Goal: Task Accomplishment & Management: Use online tool/utility

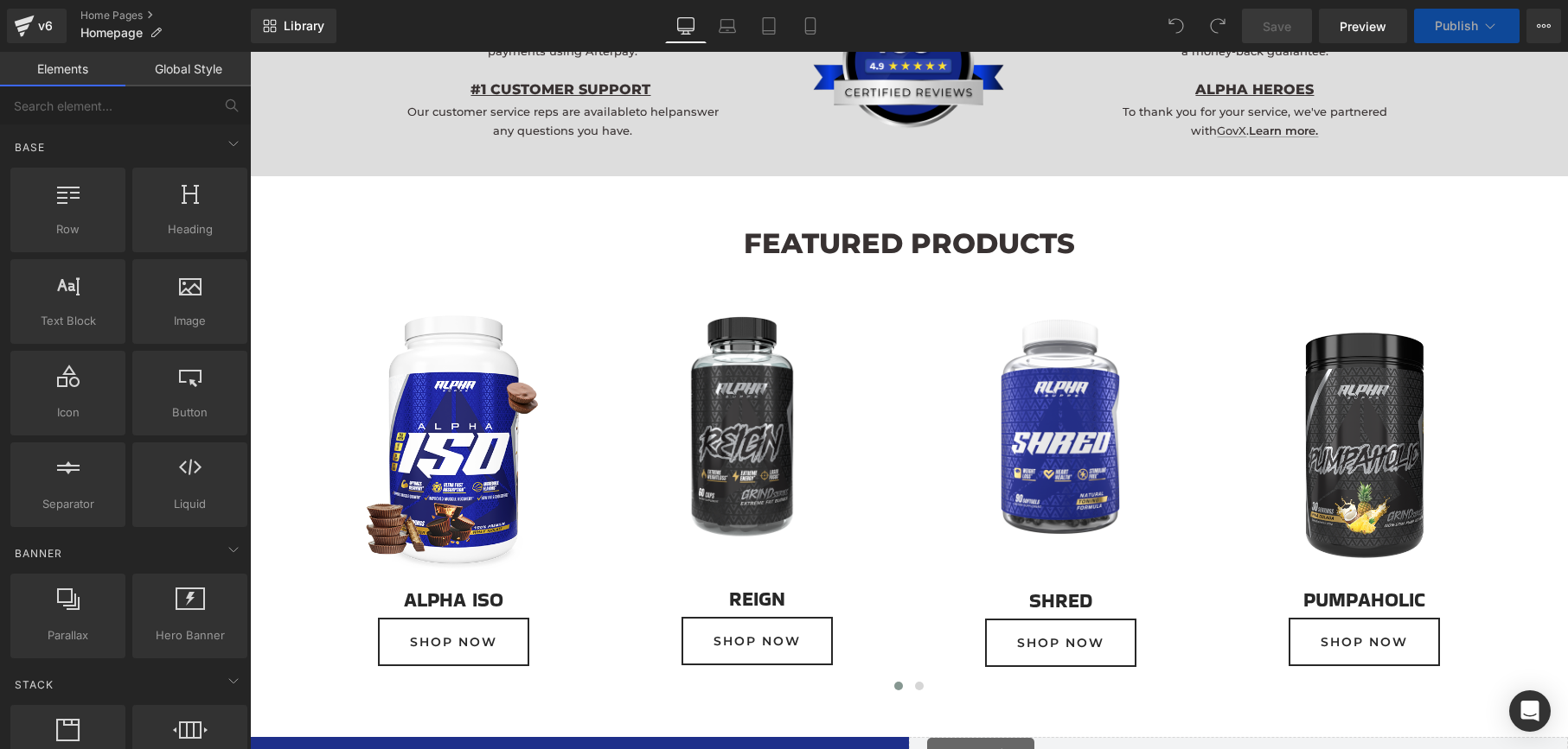
scroll to position [1696, 0]
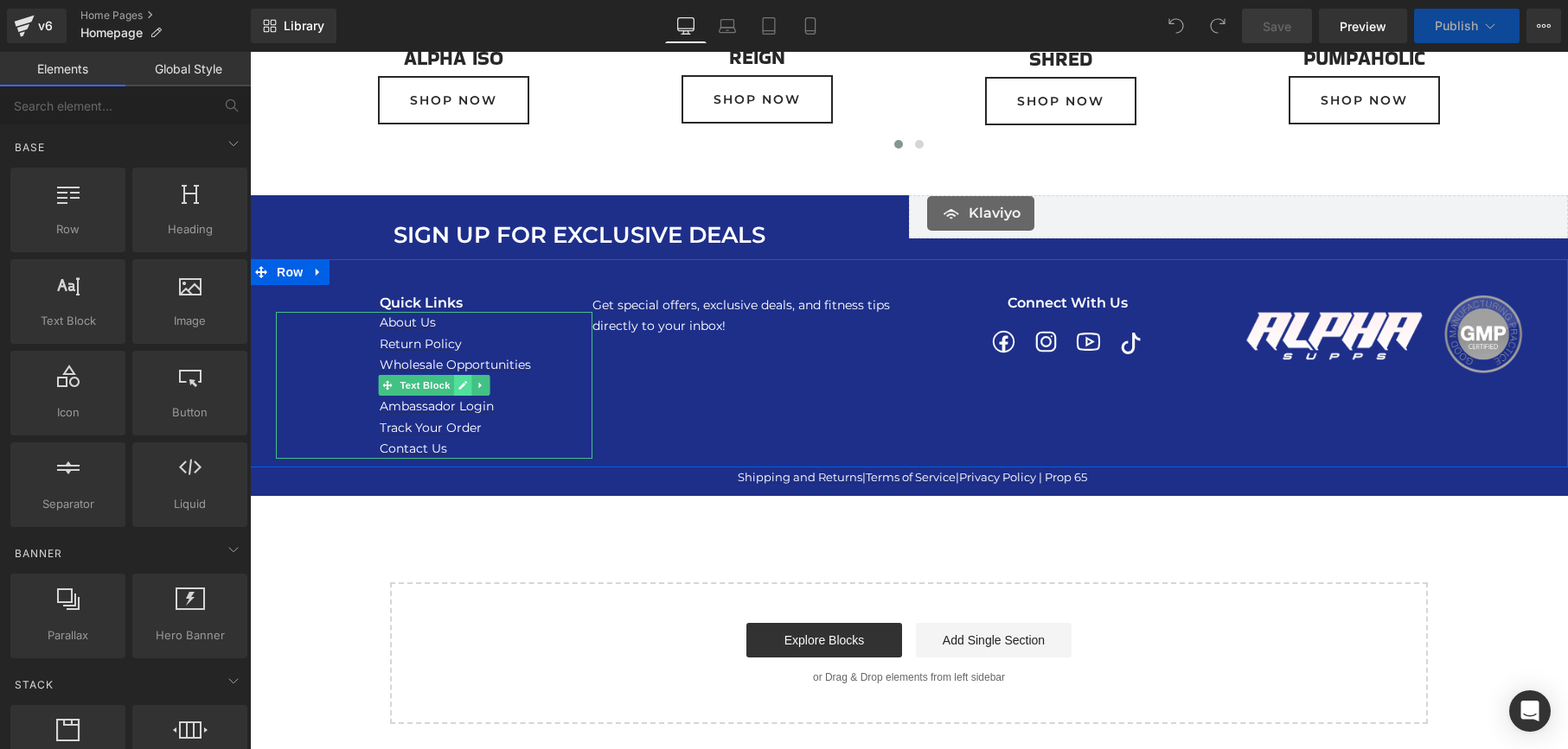
click at [462, 385] on icon at bounding box center [462, 385] width 9 height 9
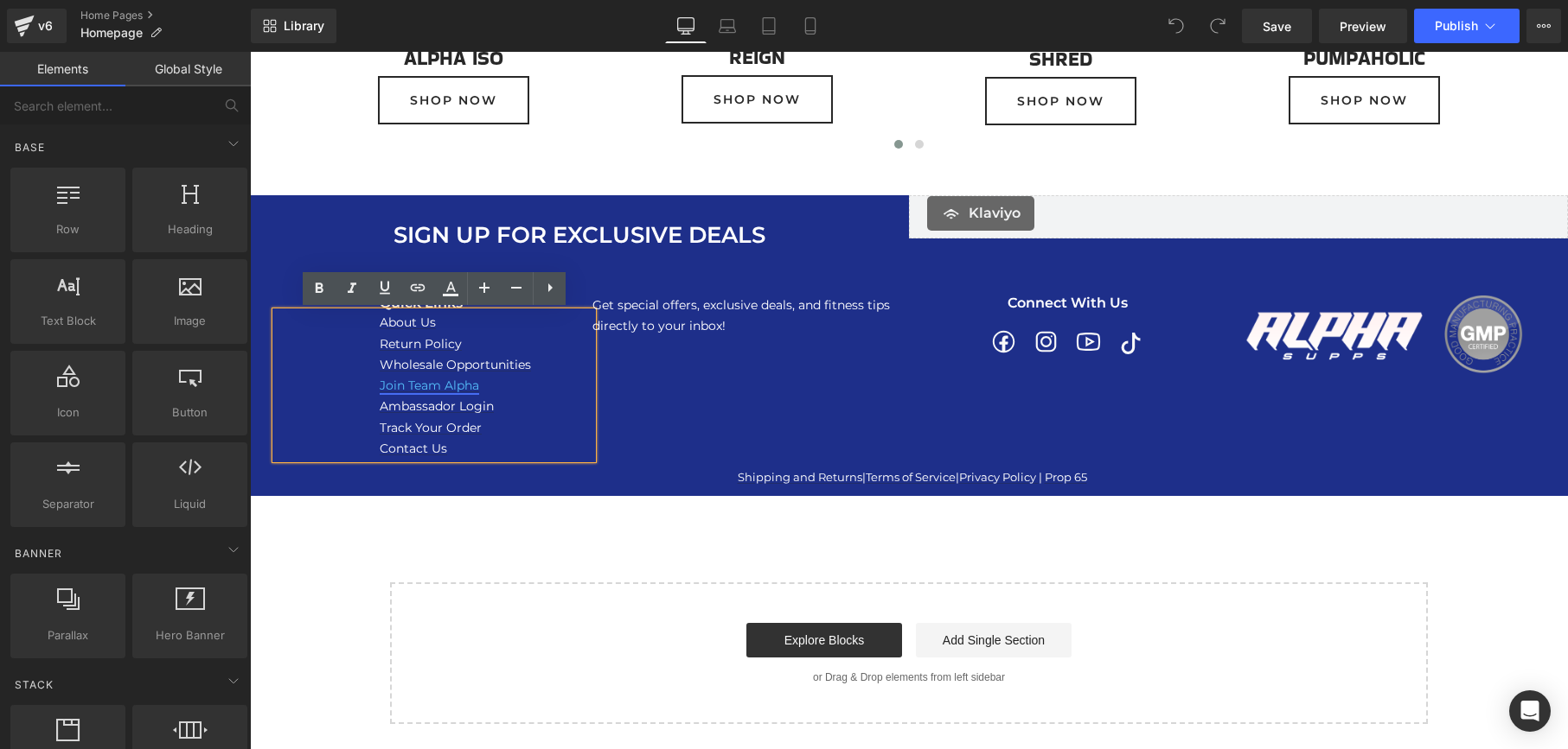
click at [453, 386] on link "Join Team Alpha" at bounding box center [429, 386] width 99 height 16
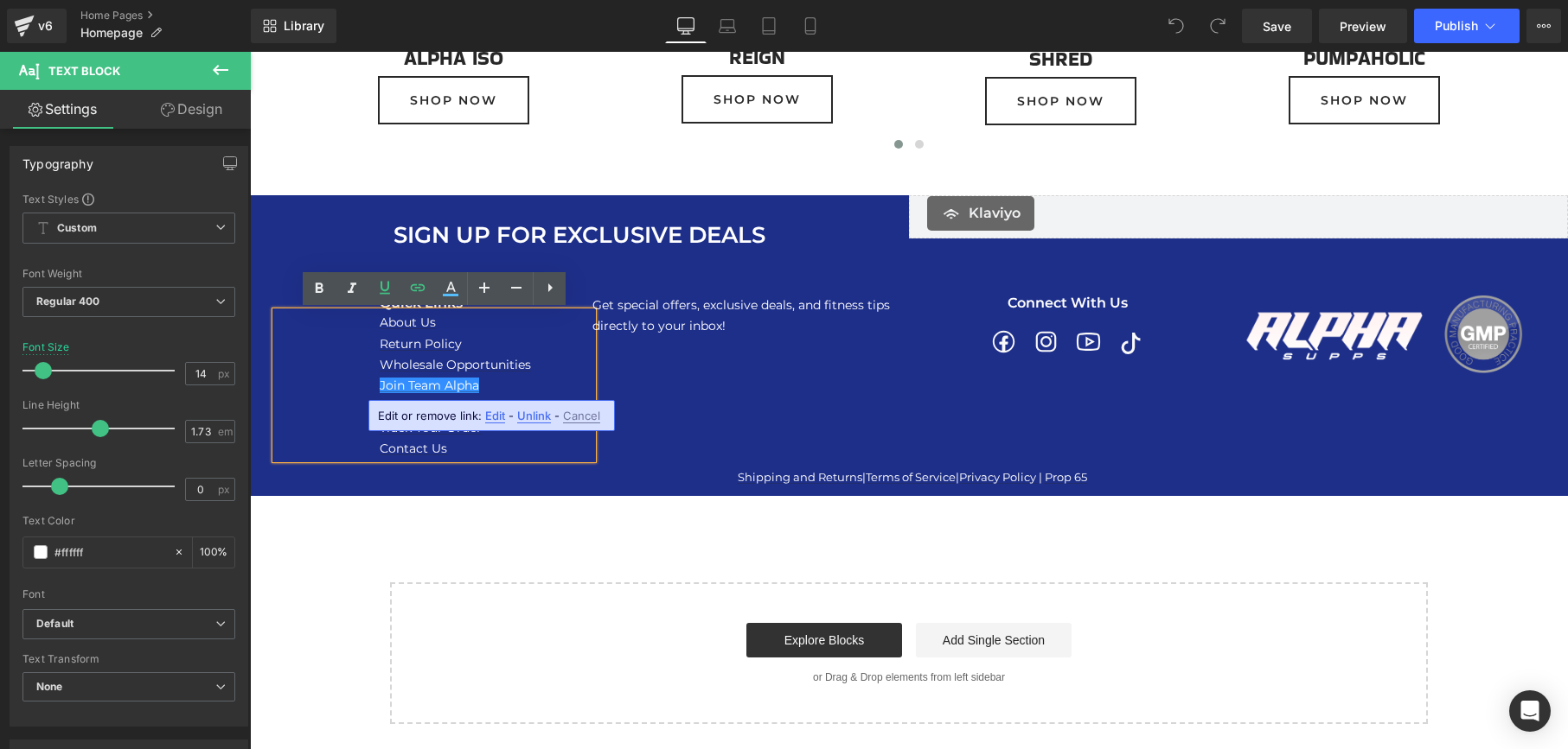
click at [494, 418] on span "Edit" at bounding box center [495, 416] width 20 height 15
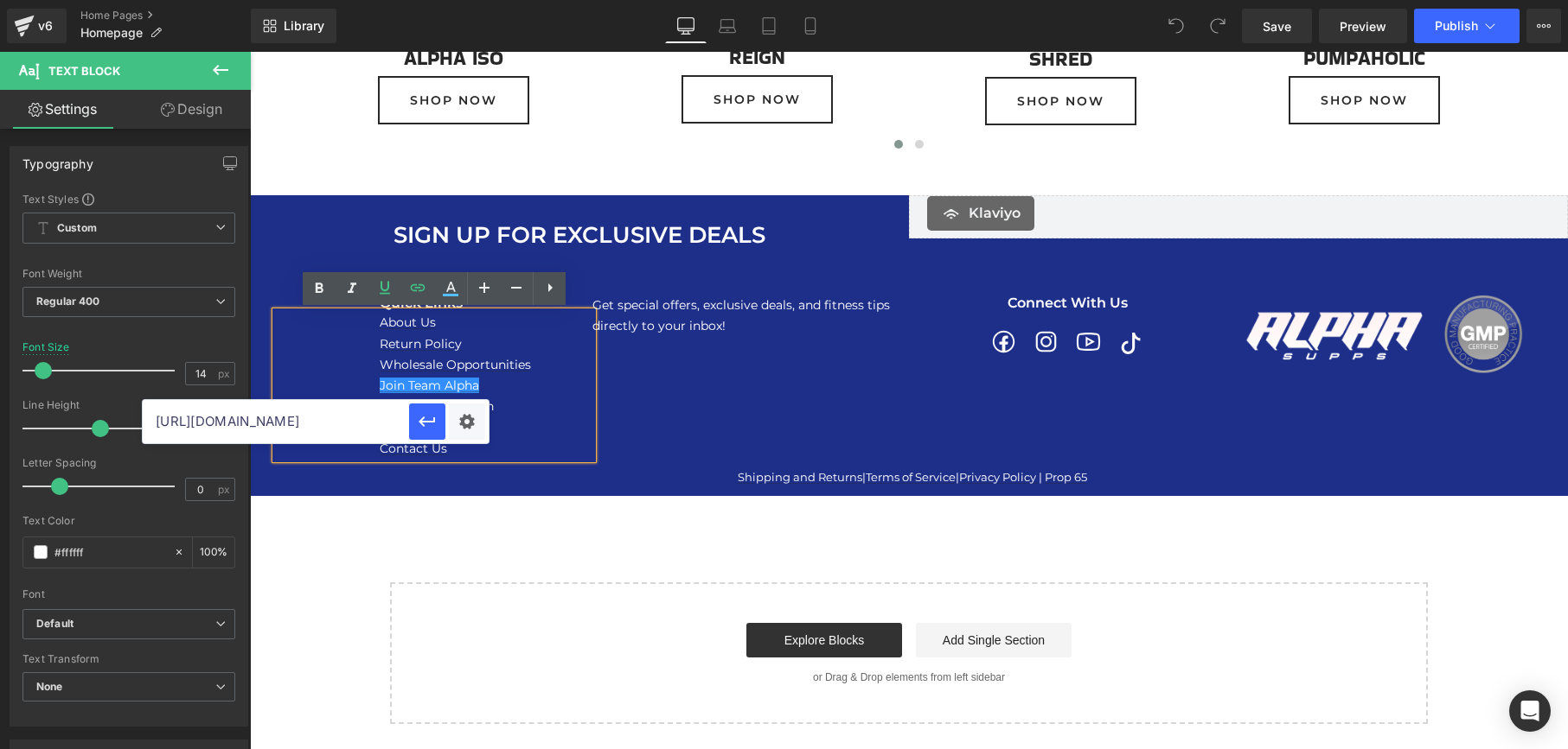
click at [344, 420] on input "[URL][DOMAIN_NAME]" at bounding box center [276, 422] width 266 height 44
paste input "267410"
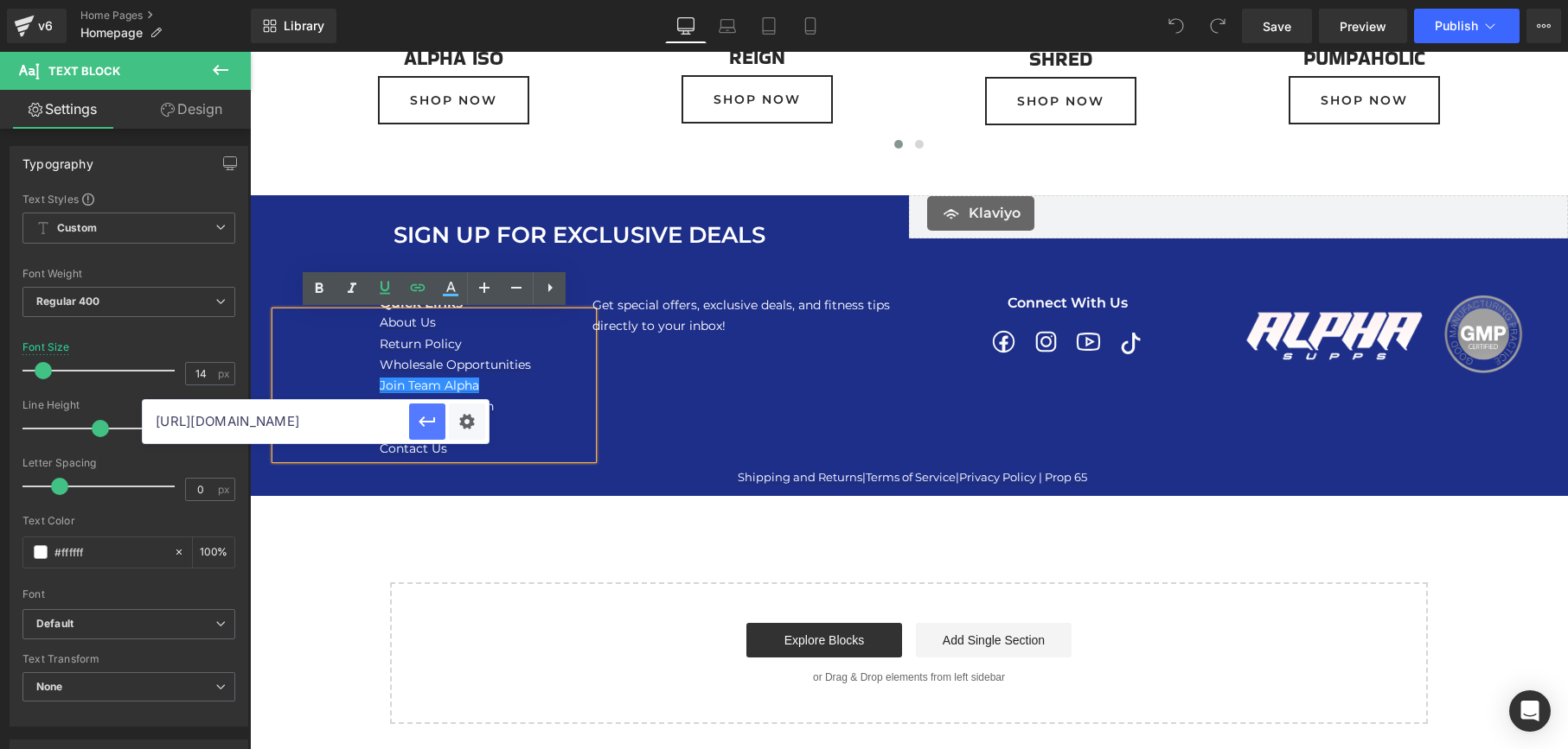
click at [426, 421] on icon "button" at bounding box center [427, 422] width 17 height 10
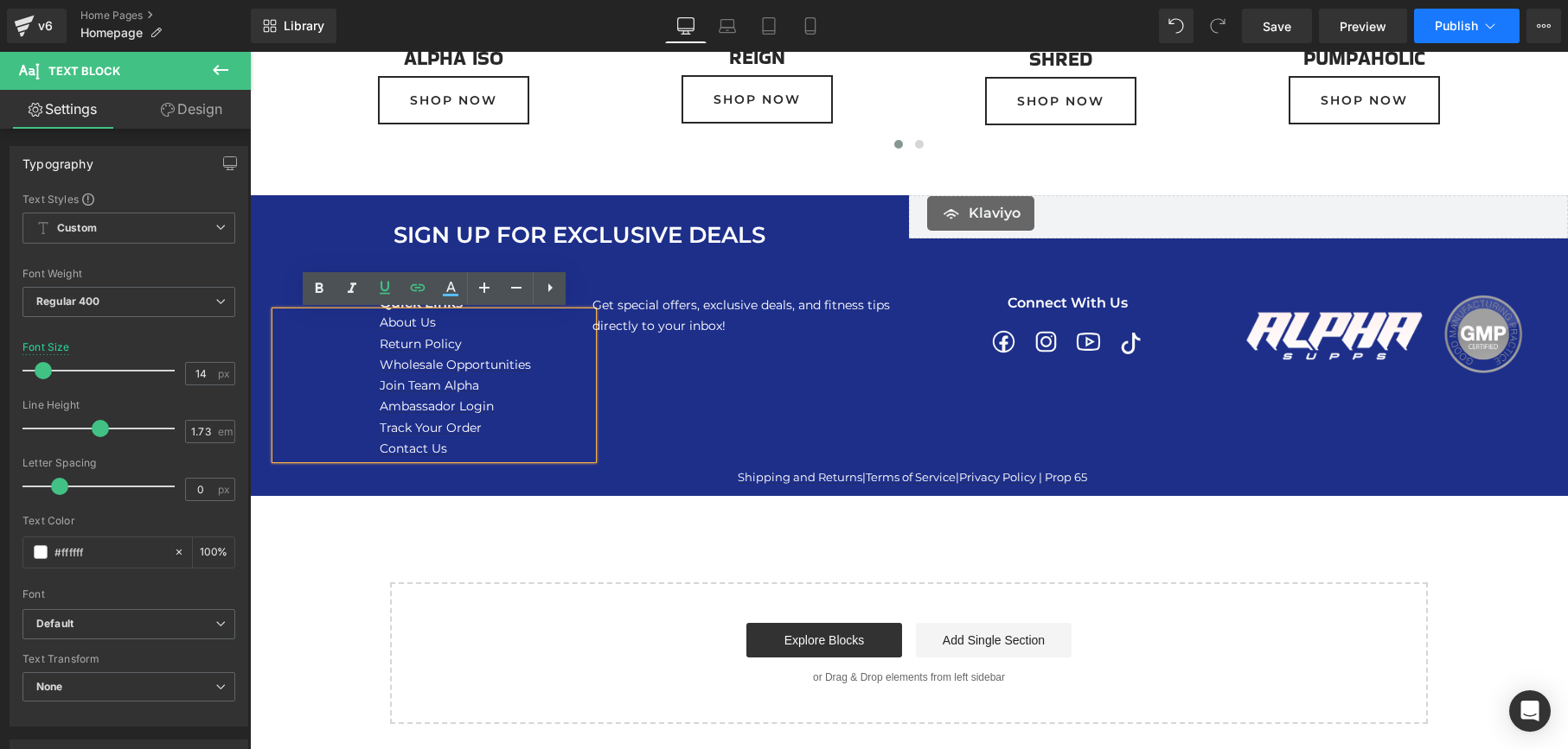
click at [1438, 26] on span "Publish" at bounding box center [1456, 26] width 44 height 14
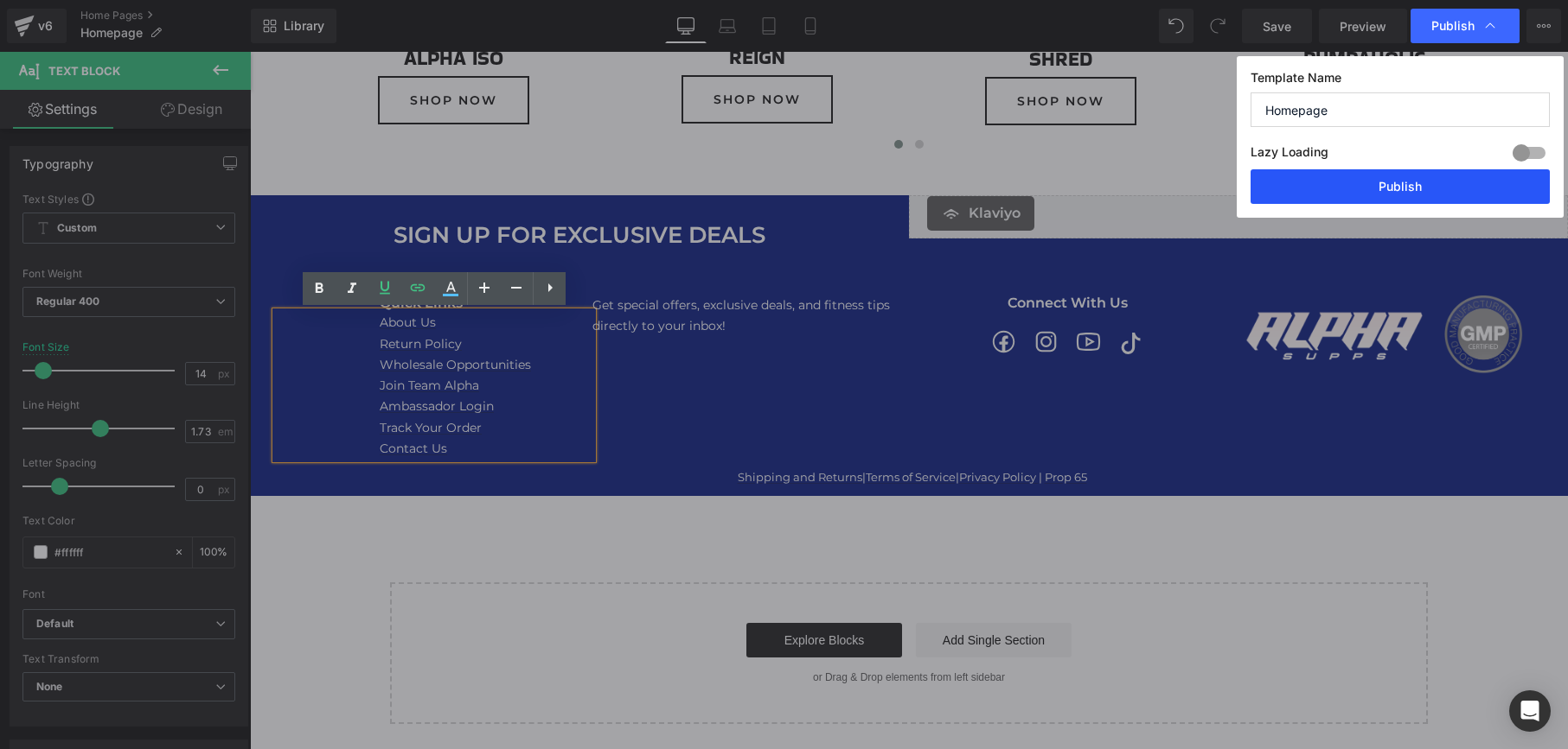
click at [1416, 187] on button "Publish" at bounding box center [1399, 187] width 299 height 35
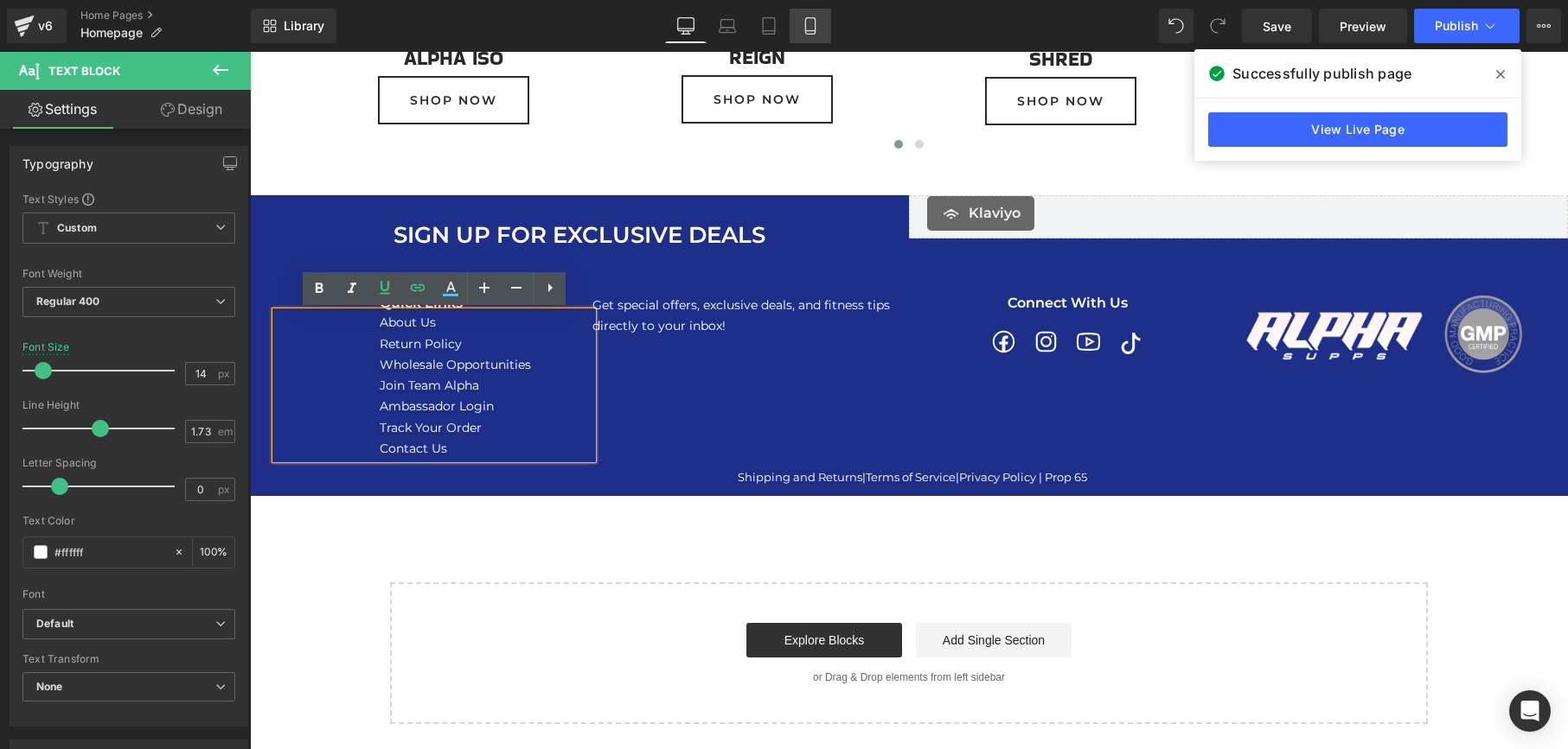
click at [815, 26] on icon at bounding box center [810, 26] width 10 height 17
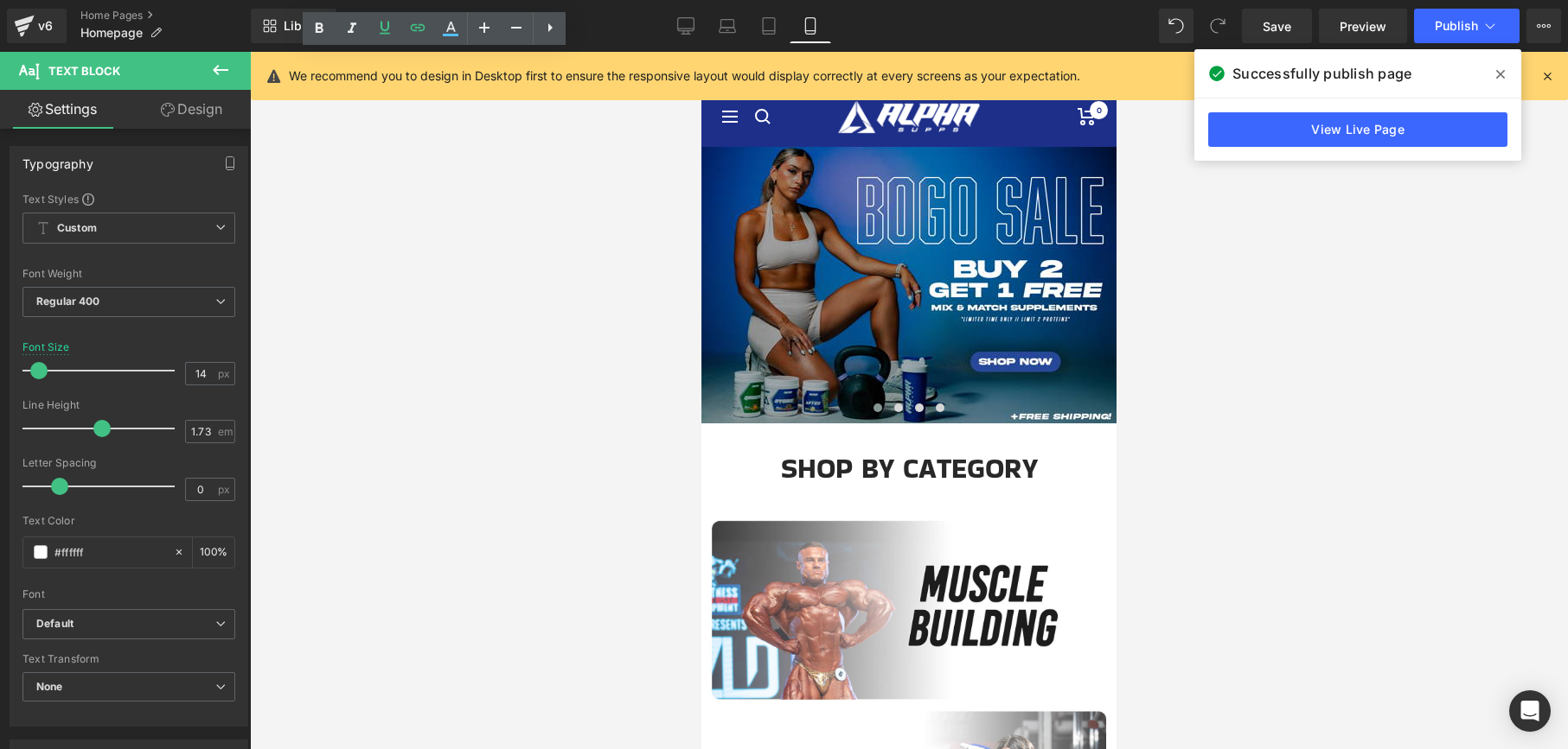
click at [1496, 71] on icon at bounding box center [1500, 74] width 9 height 14
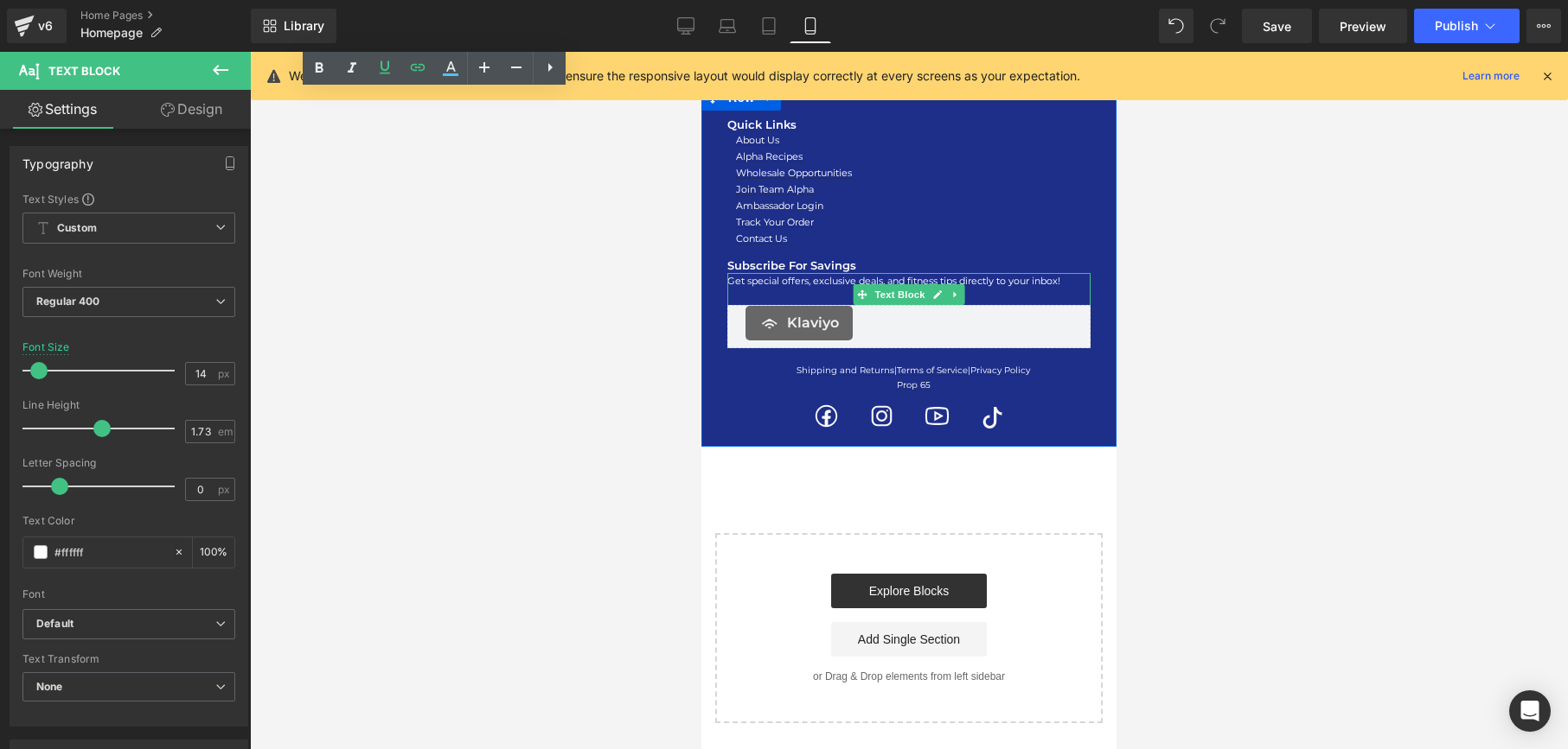
scroll to position [1969, 0]
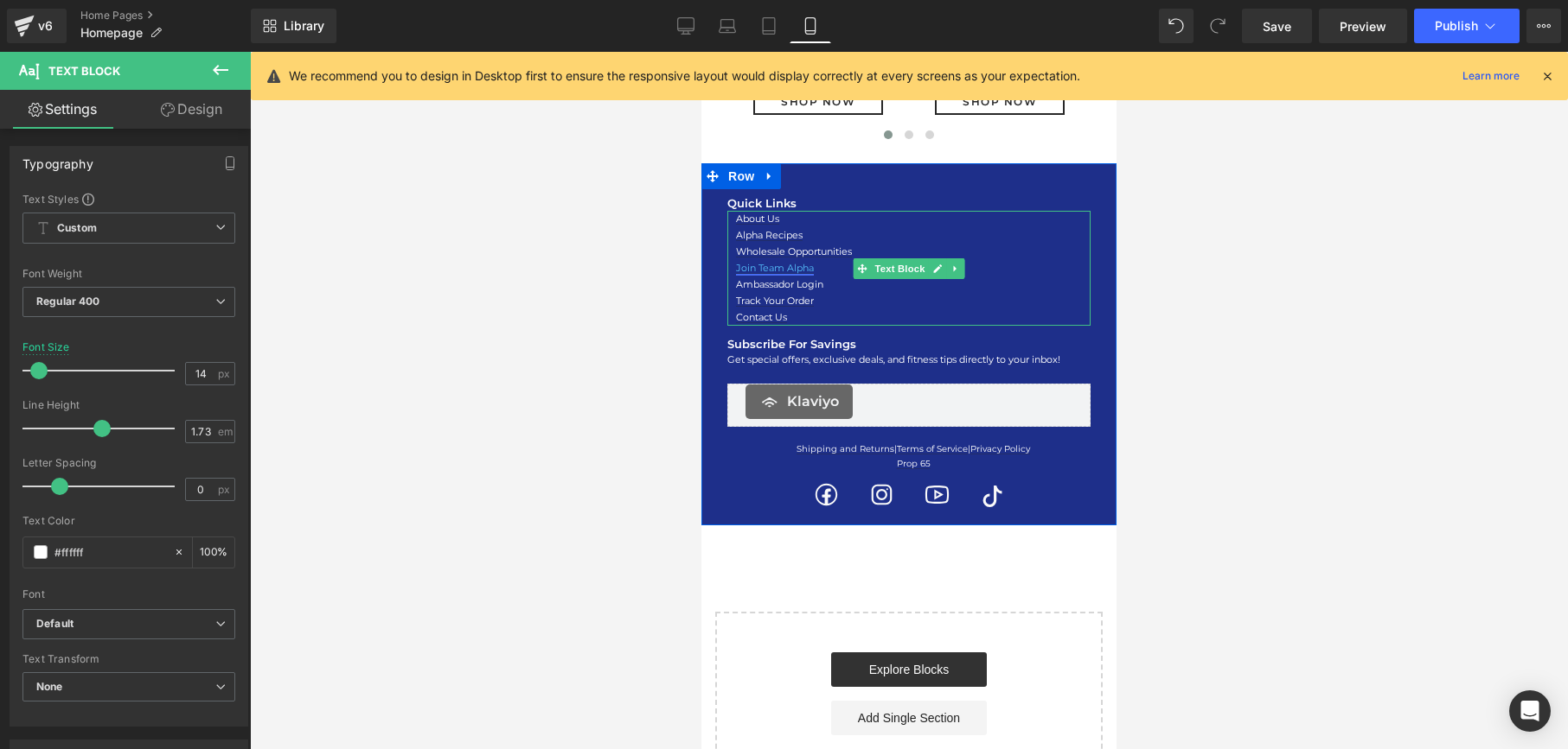
click at [780, 268] on link "Join Team Alpha" at bounding box center [774, 268] width 77 height 12
click at [937, 266] on icon at bounding box center [937, 269] width 9 height 9
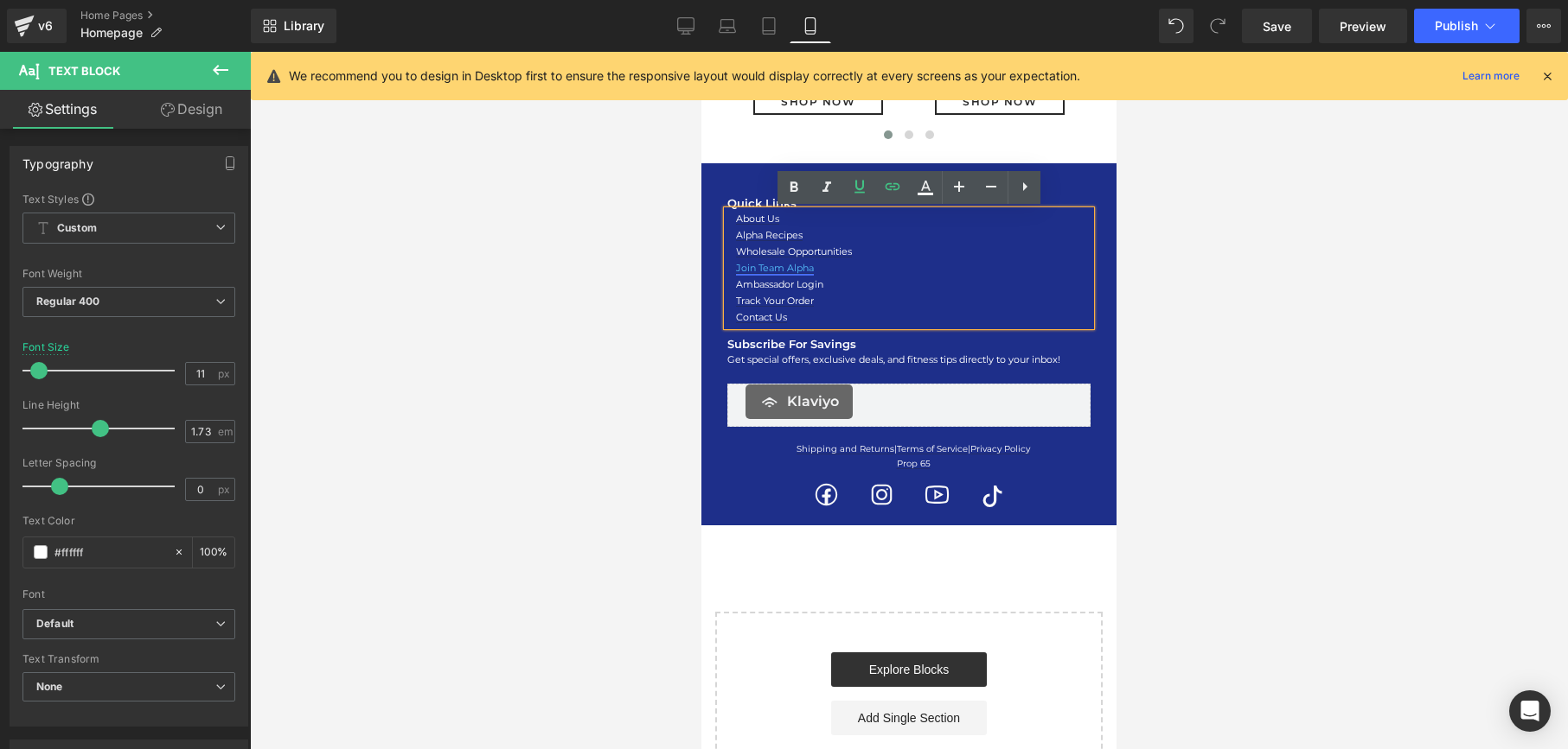
click at [776, 272] on link "Join Team Alpha" at bounding box center [774, 268] width 77 height 12
click at [837, 303] on span "Edit" at bounding box center [840, 297] width 20 height 15
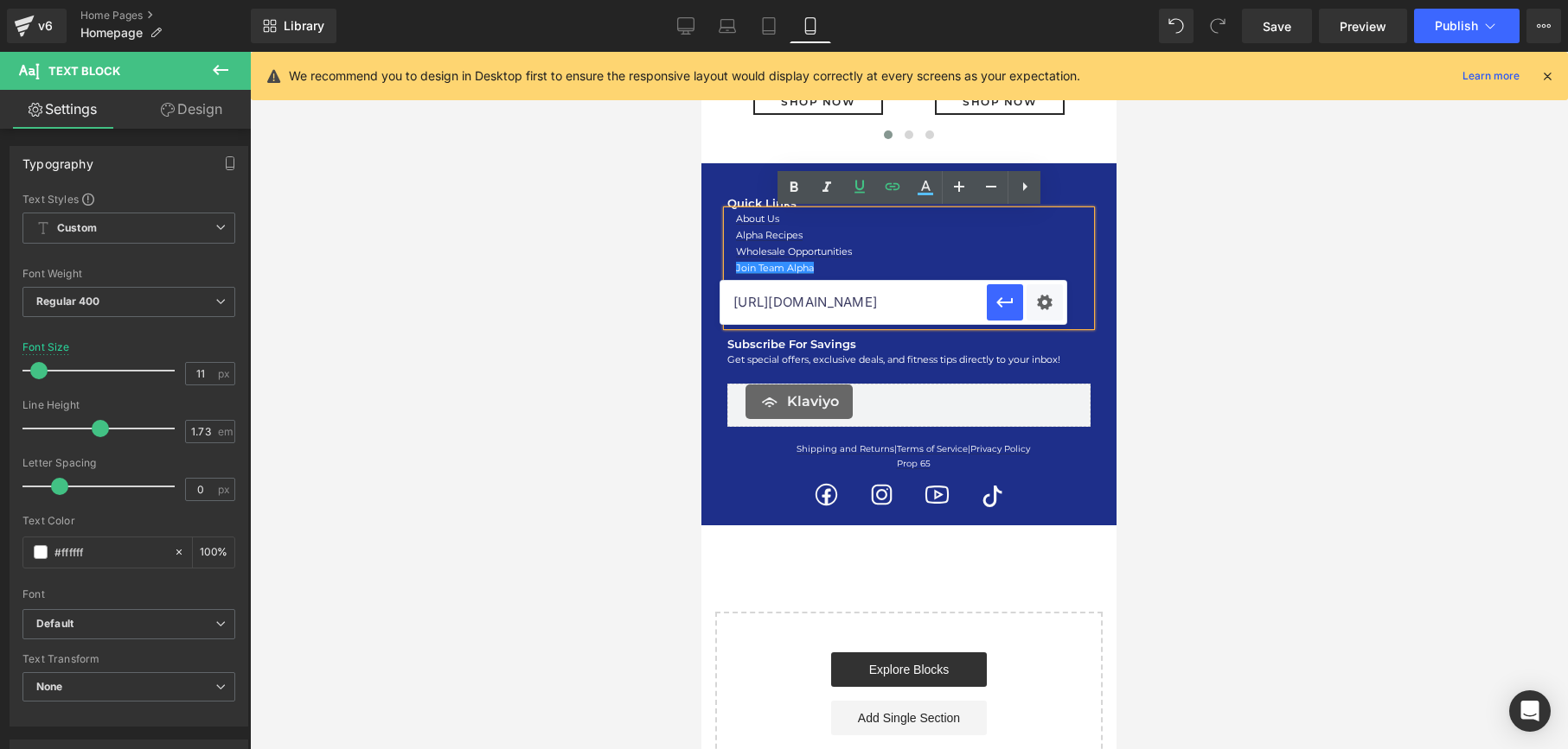
click at [826, 303] on input "[URL][DOMAIN_NAME]" at bounding box center [853, 303] width 266 height 44
paste input "267410"
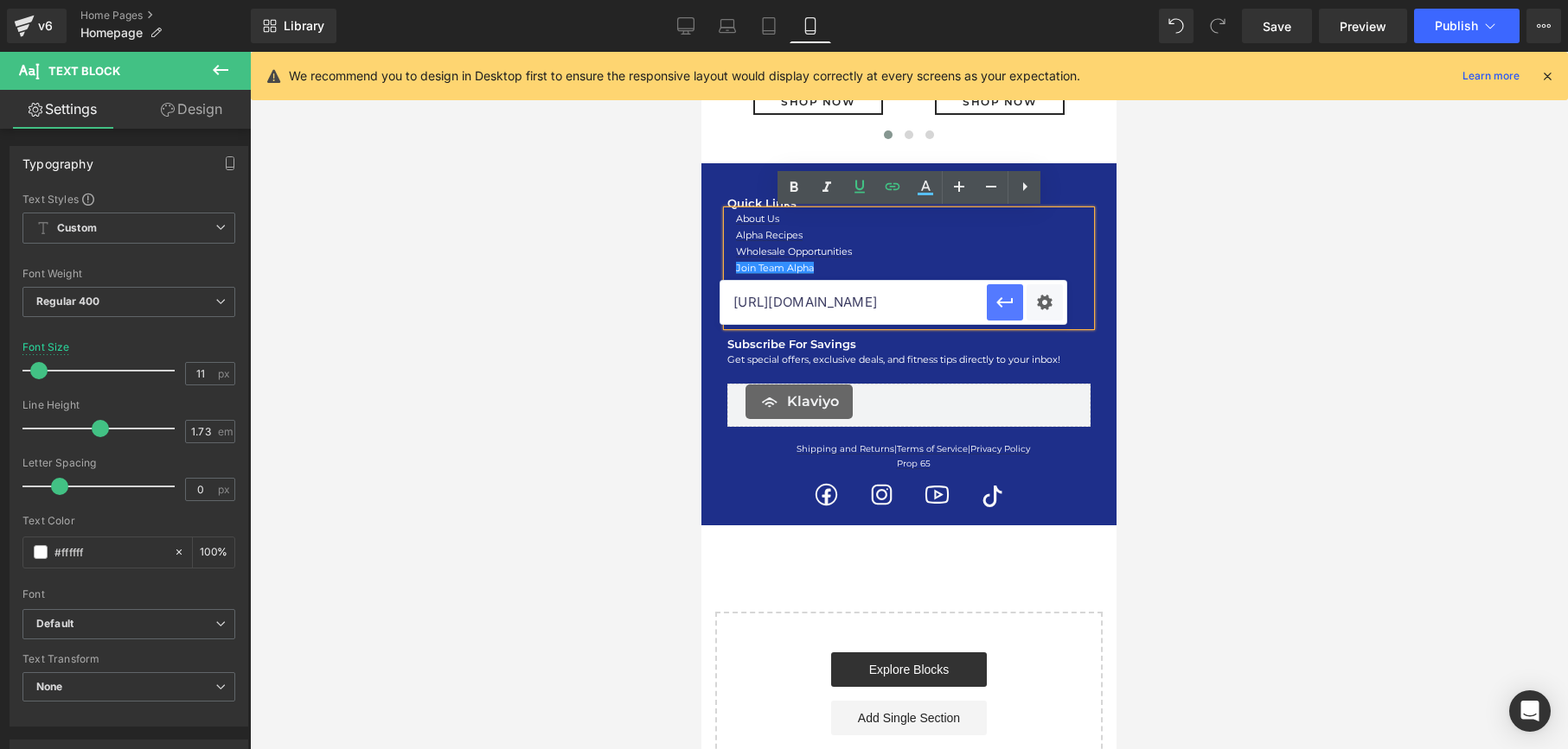
type input "[URL][DOMAIN_NAME]"
click at [1001, 297] on icon "button" at bounding box center [1004, 302] width 21 height 21
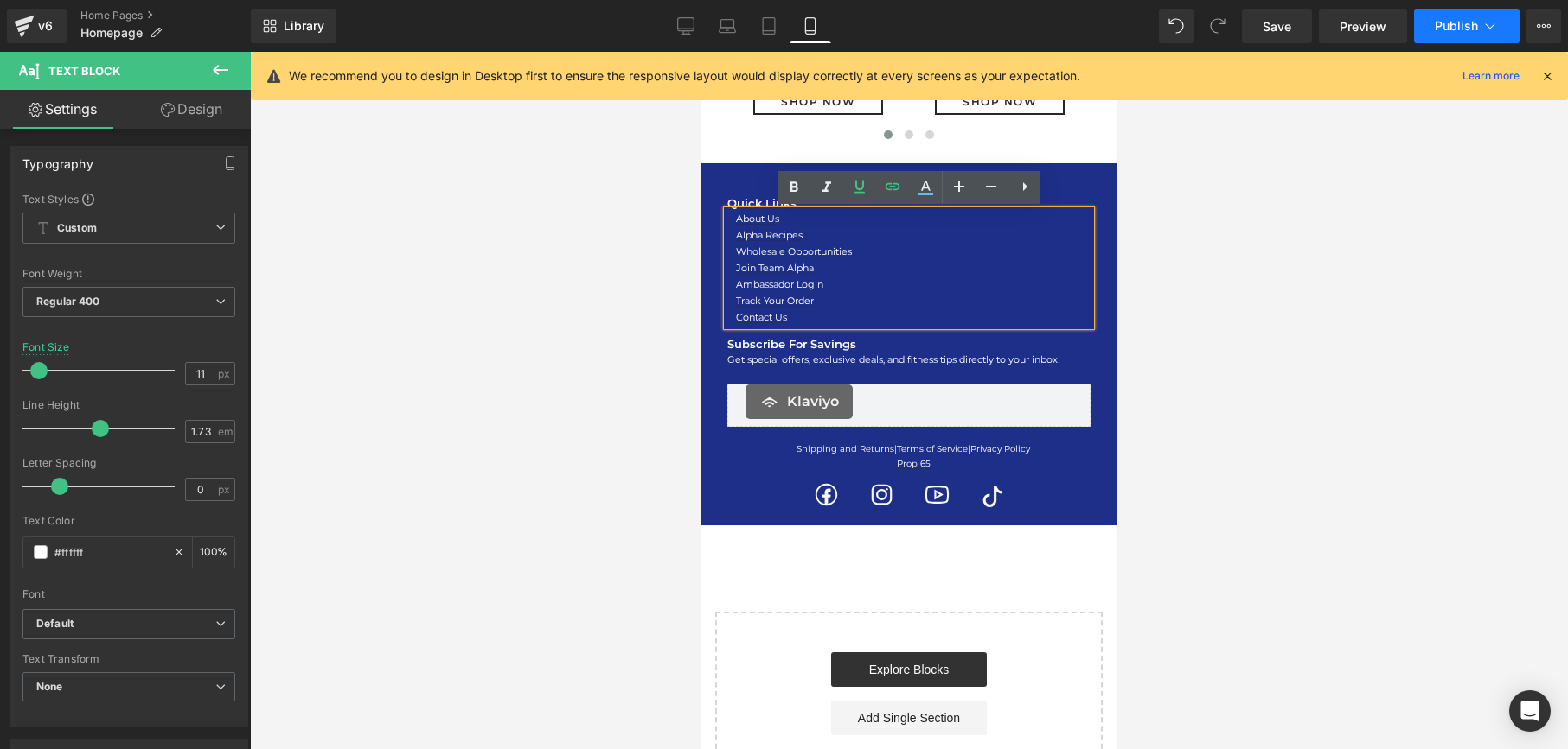
click at [1459, 36] on button "Publish" at bounding box center [1467, 26] width 105 height 35
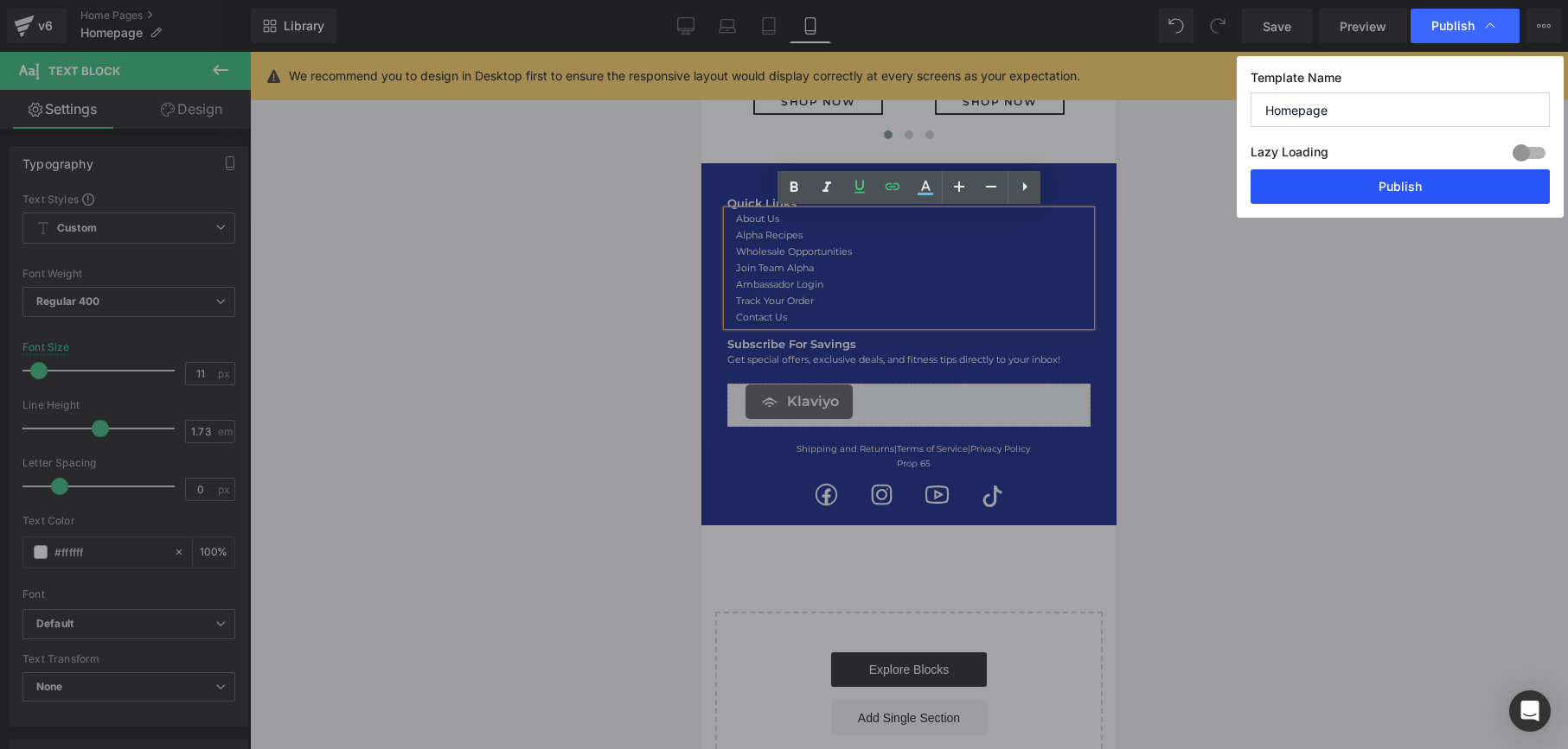
click at [1367, 191] on button "Publish" at bounding box center [1399, 187] width 299 height 35
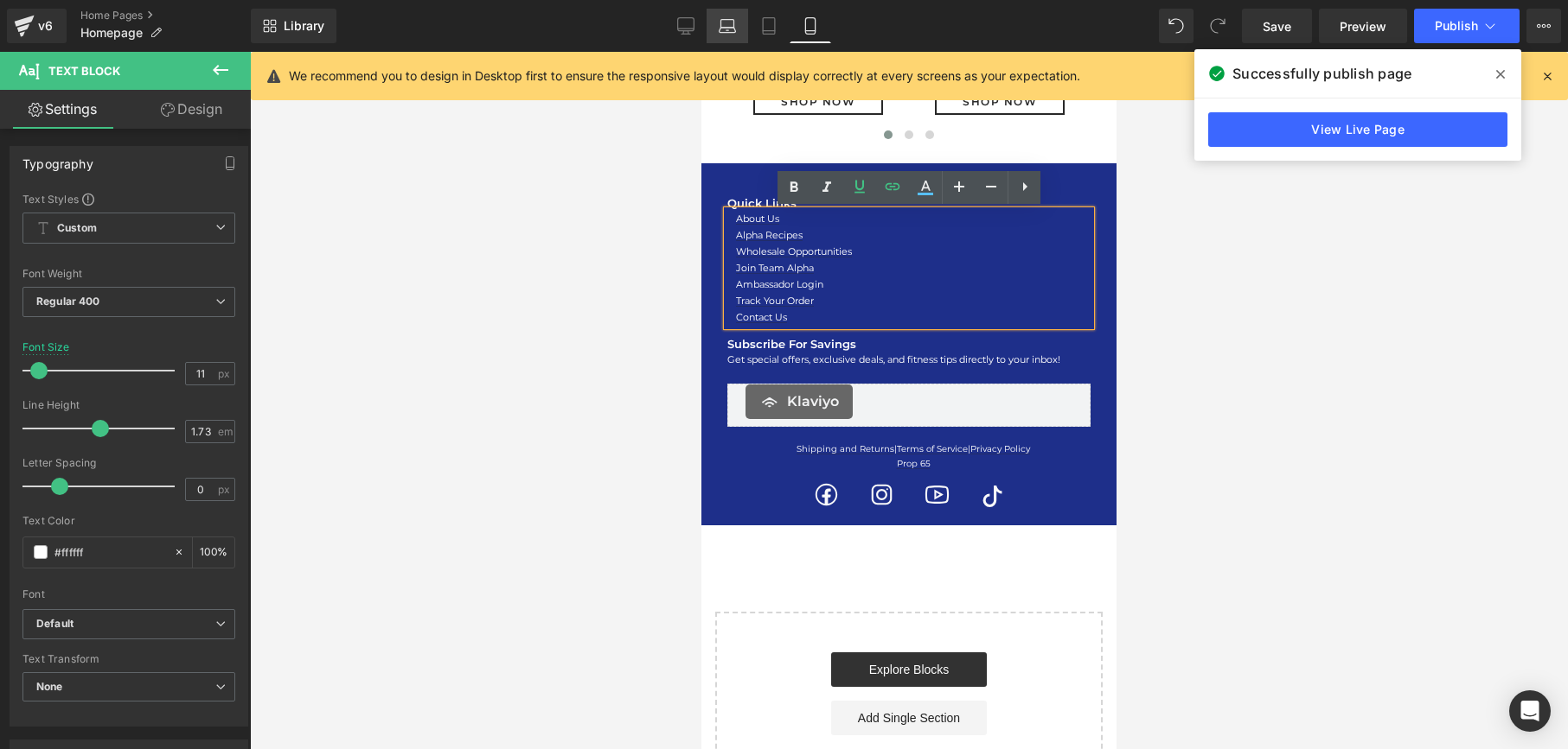
click at [725, 28] on icon at bounding box center [726, 30] width 17 height 5
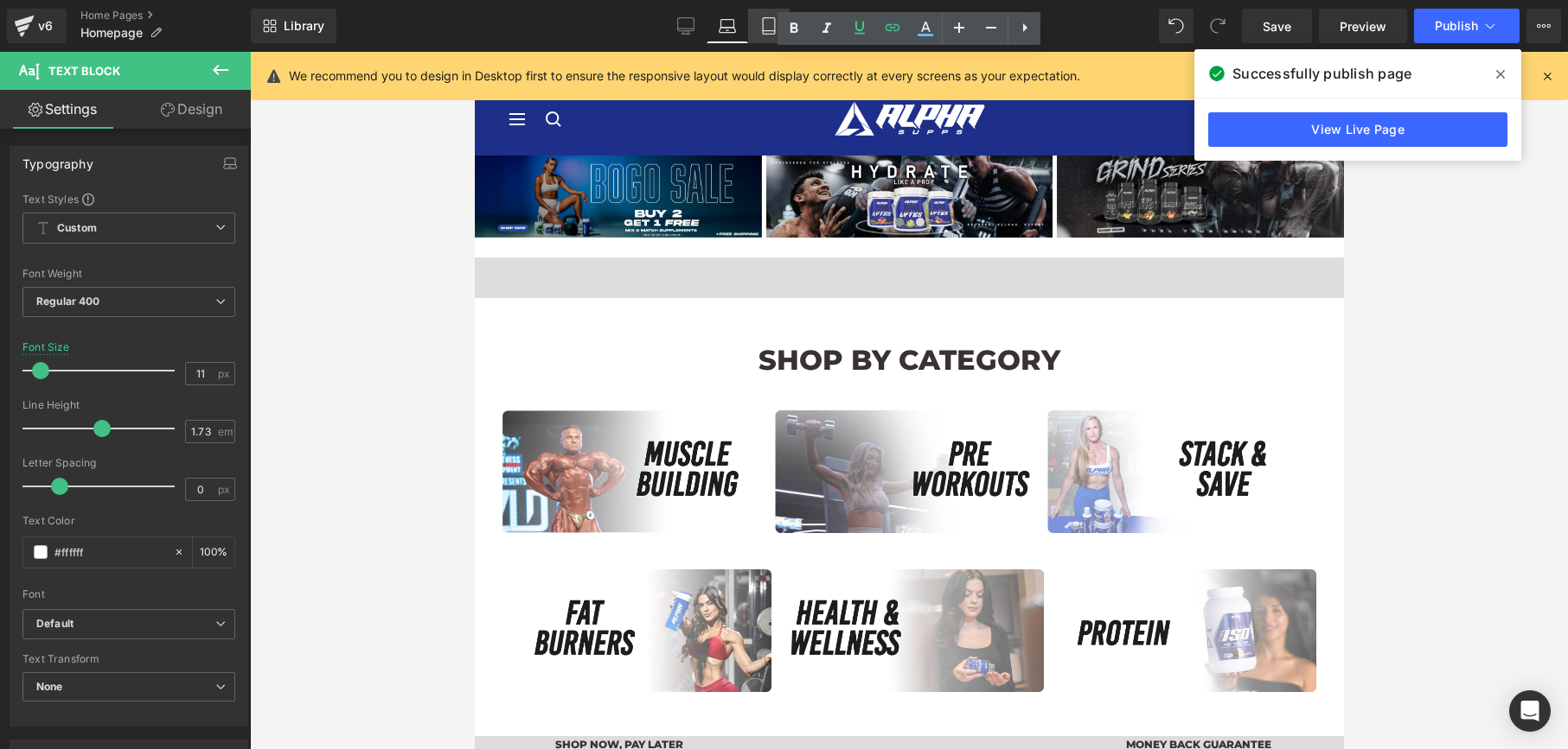
click at [768, 13] on link "Tablet" at bounding box center [769, 26] width 42 height 35
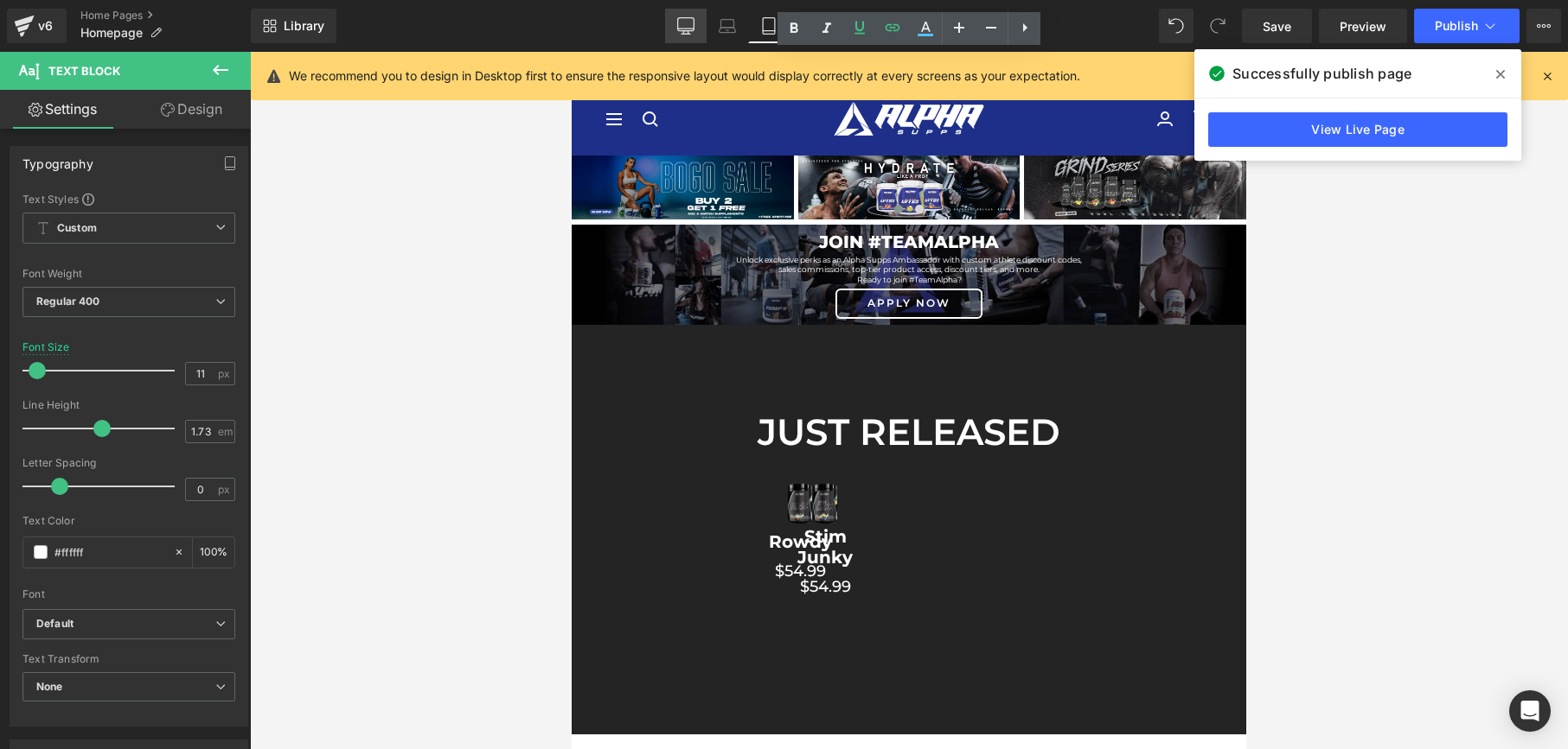
click at [683, 23] on icon at bounding box center [685, 25] width 17 height 17
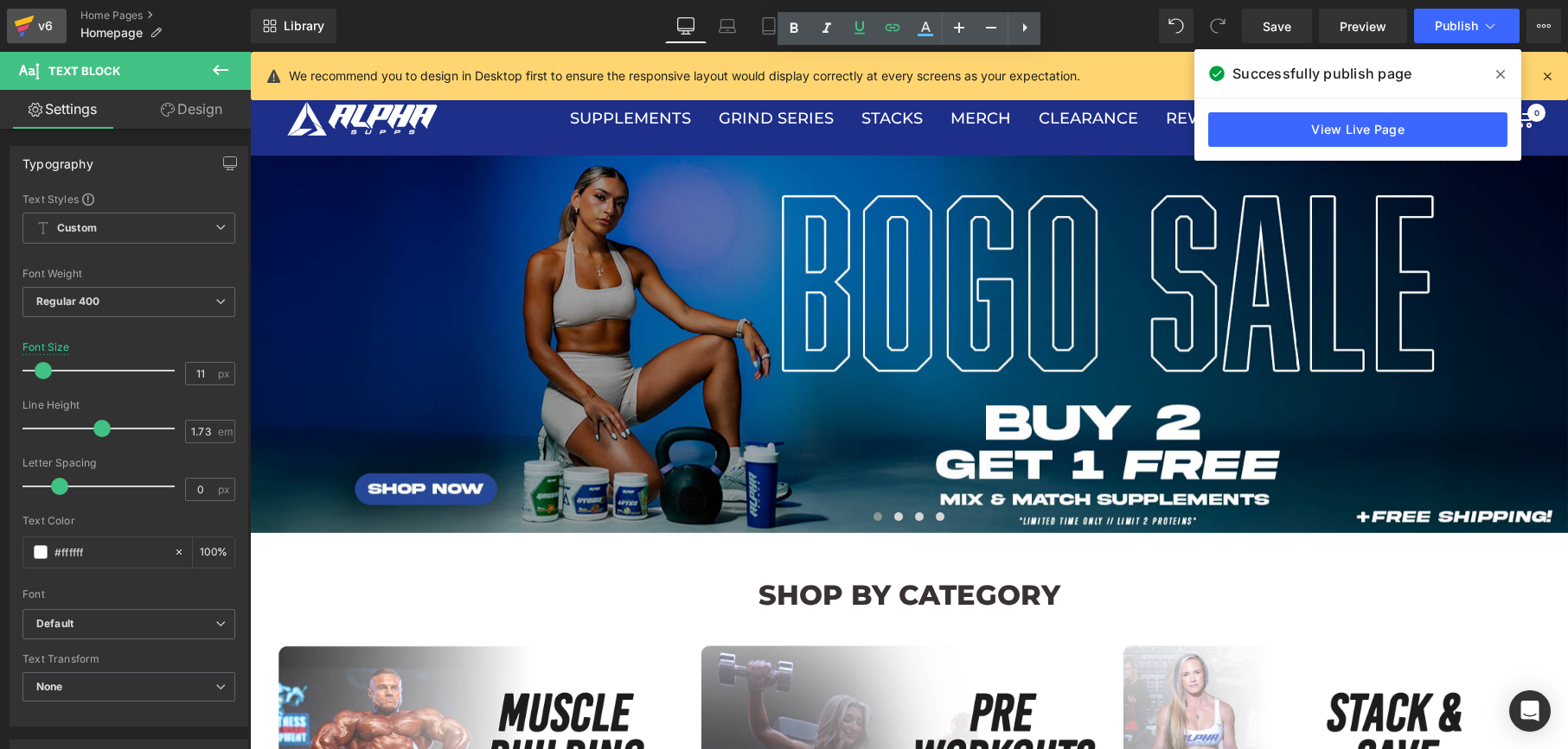
click at [38, 15] on div "v6" at bounding box center [46, 26] width 22 height 23
